Goal: Task Accomplishment & Management: Use online tool/utility

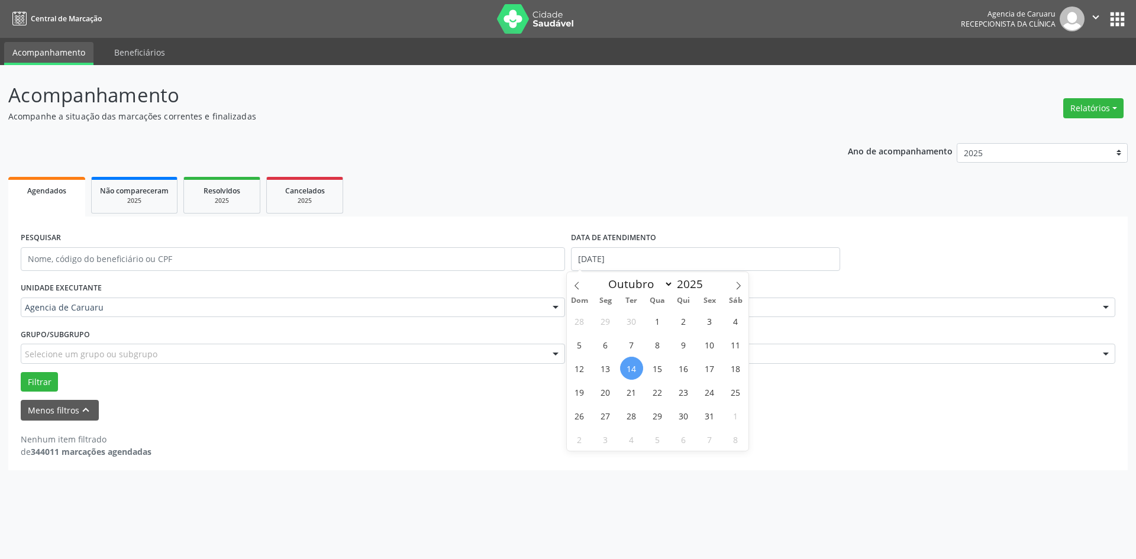
select select "9"
click at [660, 361] on span "15" at bounding box center [657, 368] width 23 height 23
type input "[DATE]"
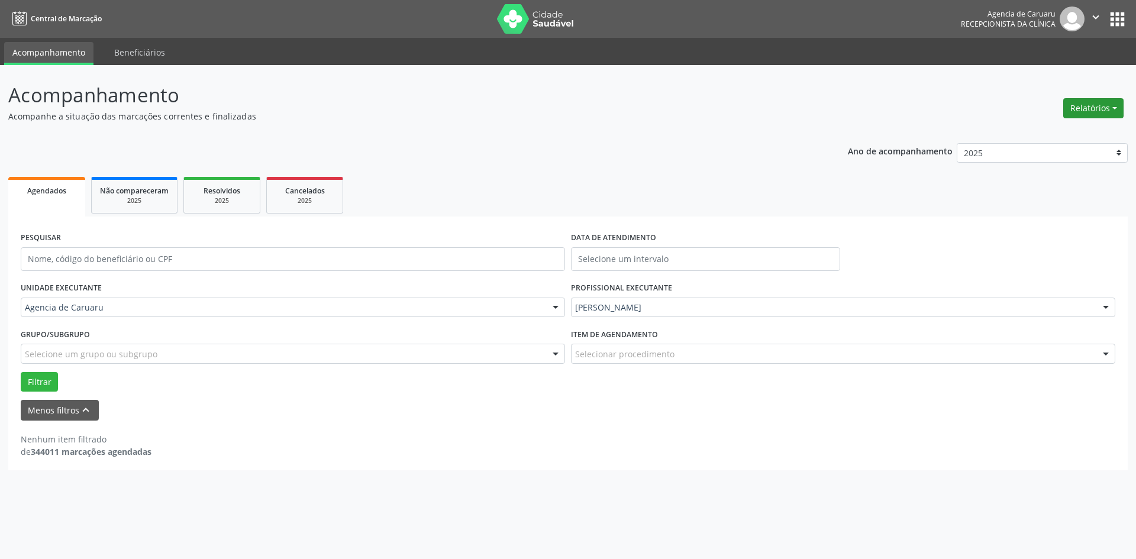
click at [1091, 104] on button "Relatórios" at bounding box center [1093, 108] width 60 height 20
click at [1060, 129] on link "Agendamentos" at bounding box center [1060, 133] width 127 height 17
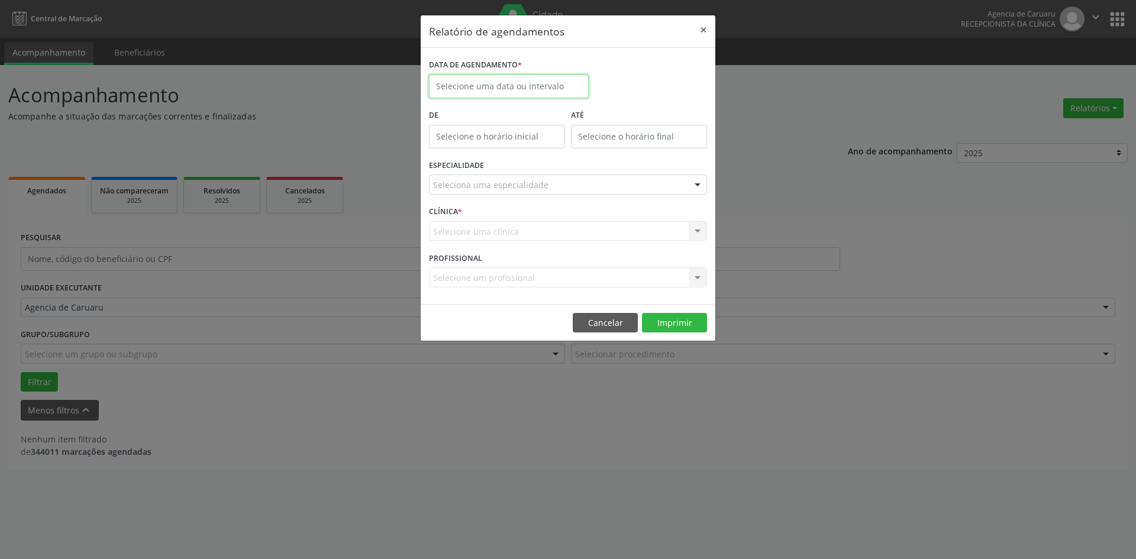
click at [560, 90] on input "text" at bounding box center [509, 87] width 160 height 24
click at [525, 192] on span "15" at bounding box center [519, 195] width 23 height 23
type input "[DATE]"
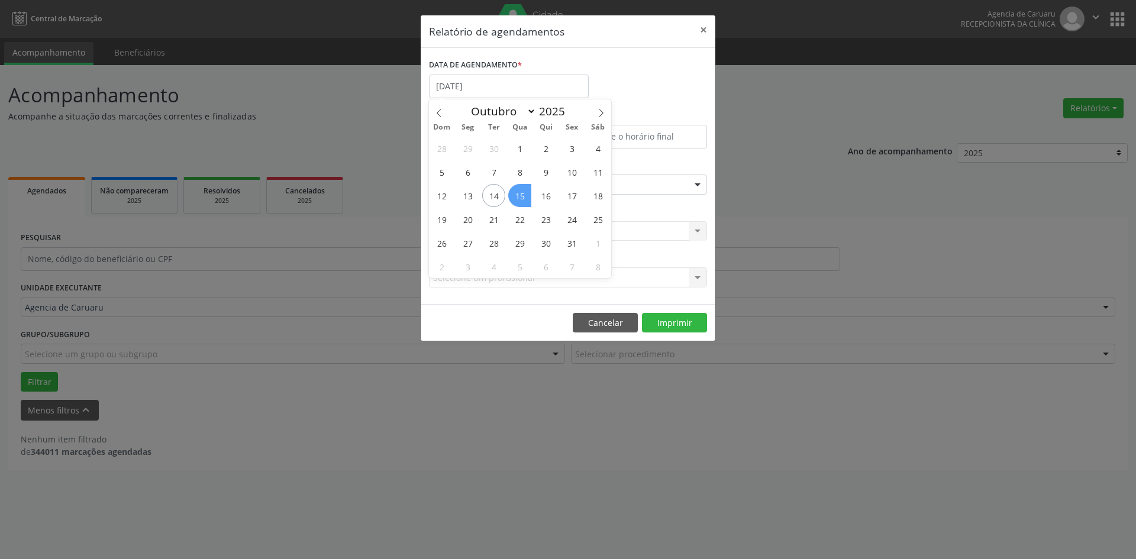
click at [525, 192] on span "15" at bounding box center [519, 195] width 23 height 23
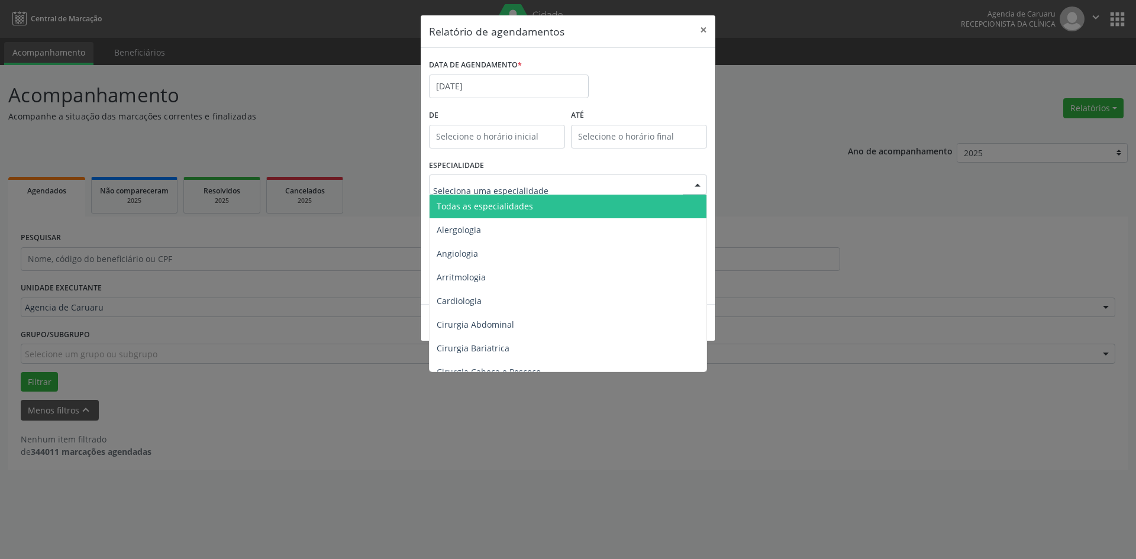
click at [511, 210] on span "Todas as especialidades" at bounding box center [485, 206] width 96 height 11
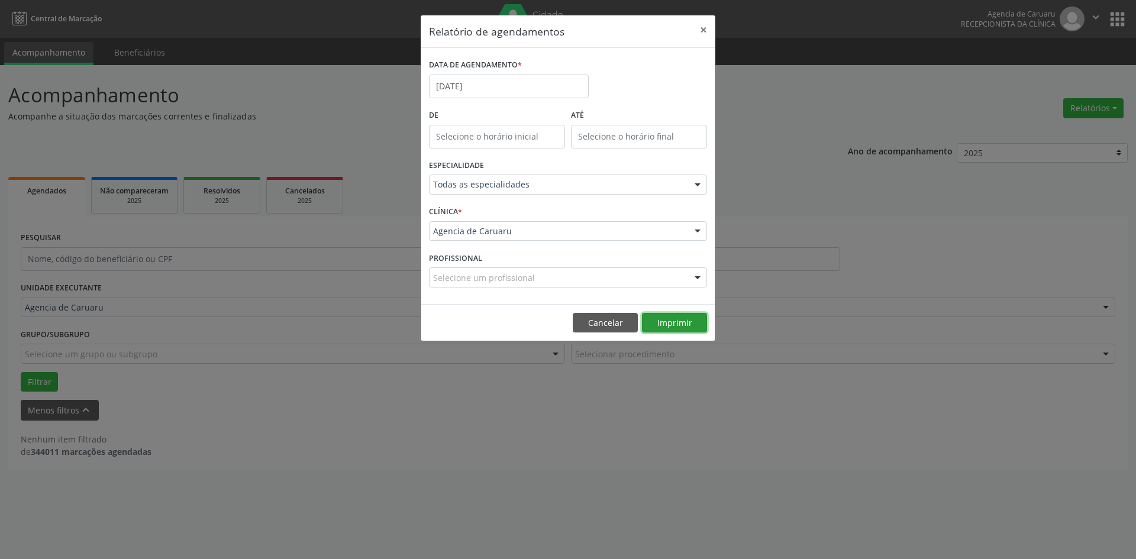
click at [686, 324] on button "Imprimir" at bounding box center [674, 323] width 65 height 20
